Goal: Task Accomplishment & Management: Manage account settings

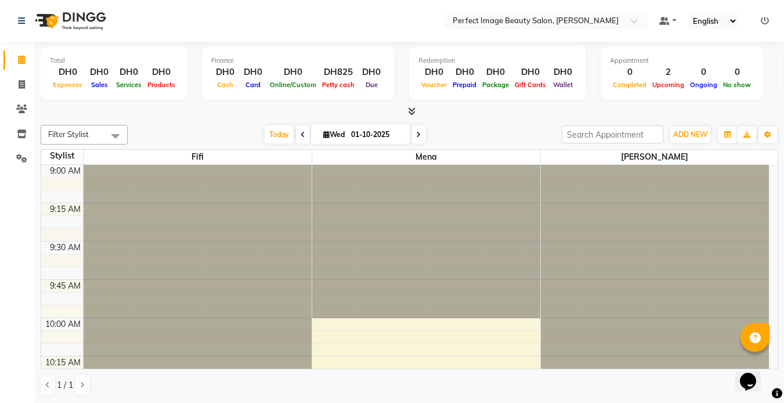
scroll to position [742, 0]
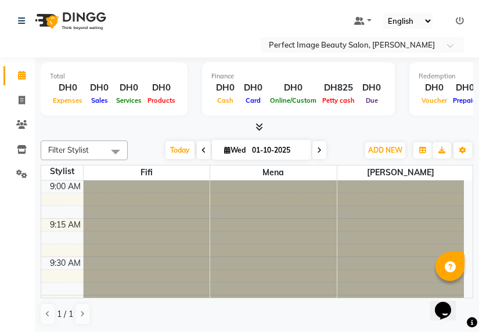
click at [322, 149] on icon at bounding box center [319, 150] width 5 height 7
type input "02-10-2025"
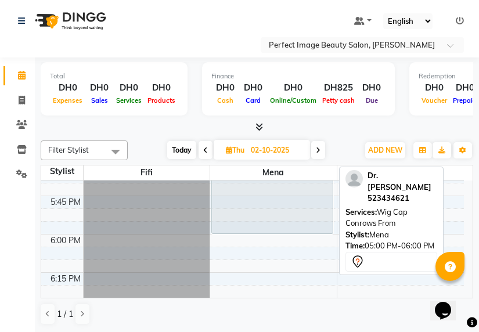
scroll to position [1326, 0]
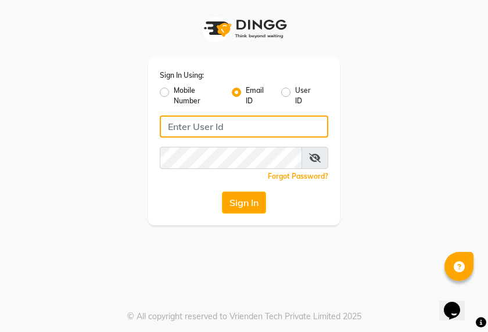
type input "[EMAIL_ADDRESS][DOMAIN_NAME]"
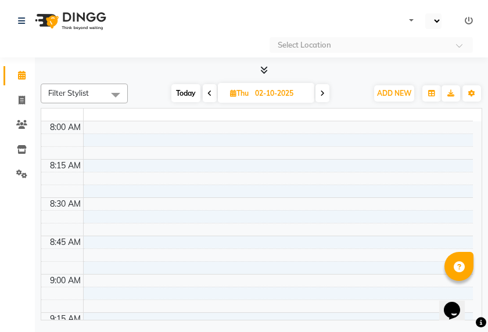
select select "en"
